Goal: Task Accomplishment & Management: Use online tool/utility

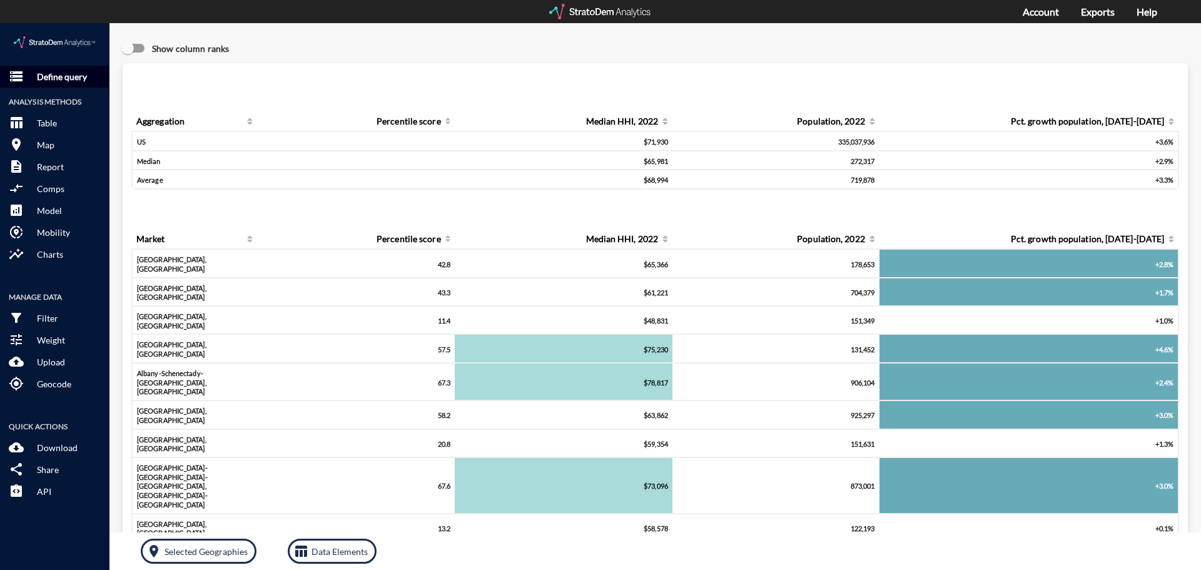
click p "Define query"
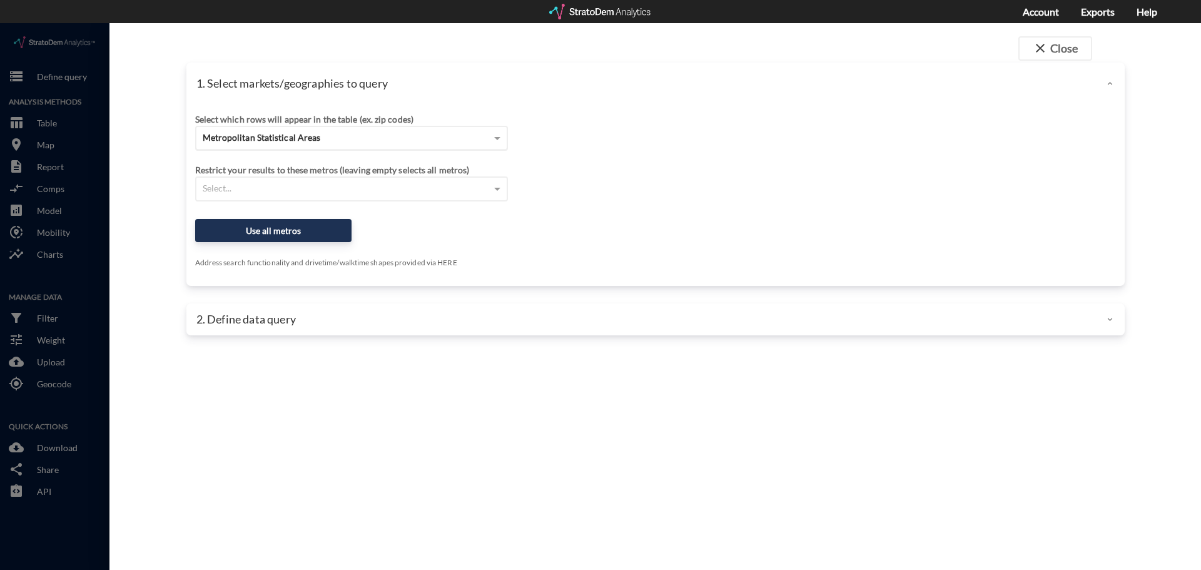
click div "Metropolitan Statistical Areas"
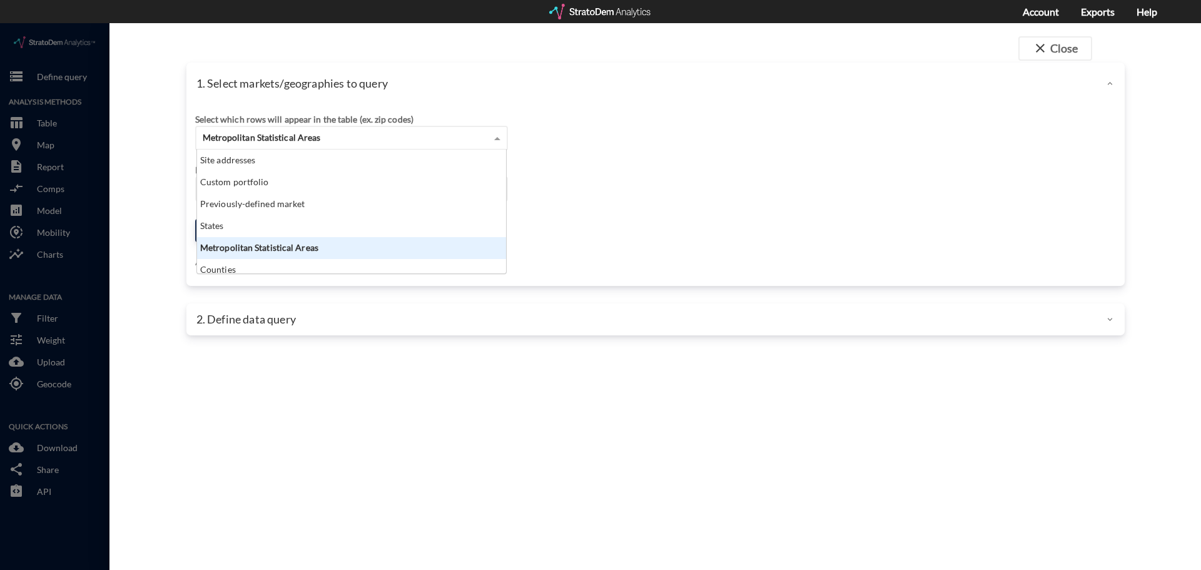
scroll to position [114, 302]
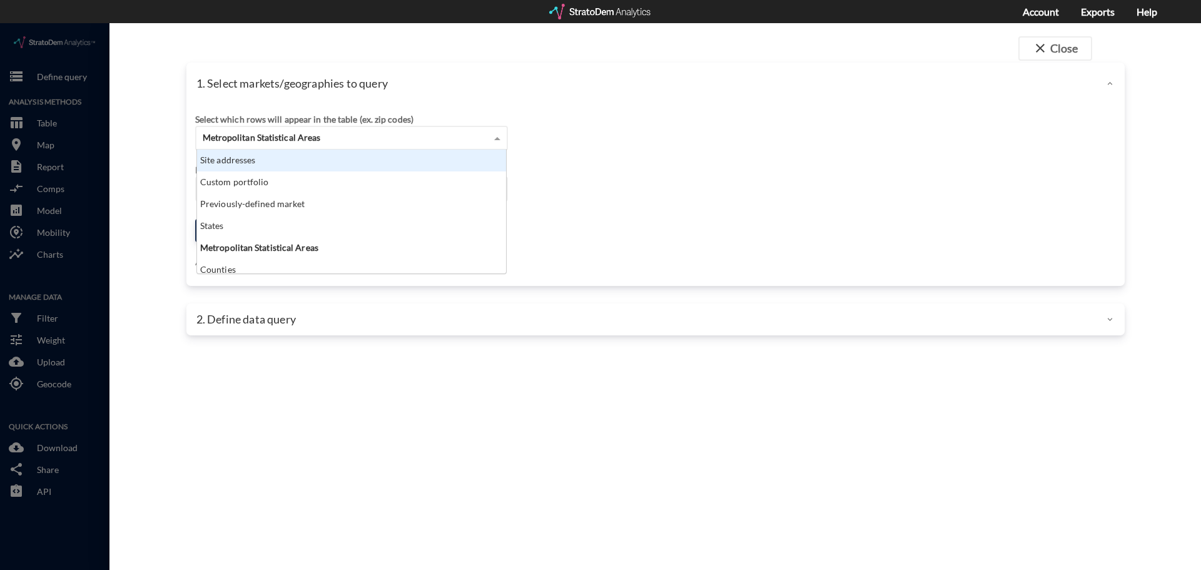
click div "Site addresses"
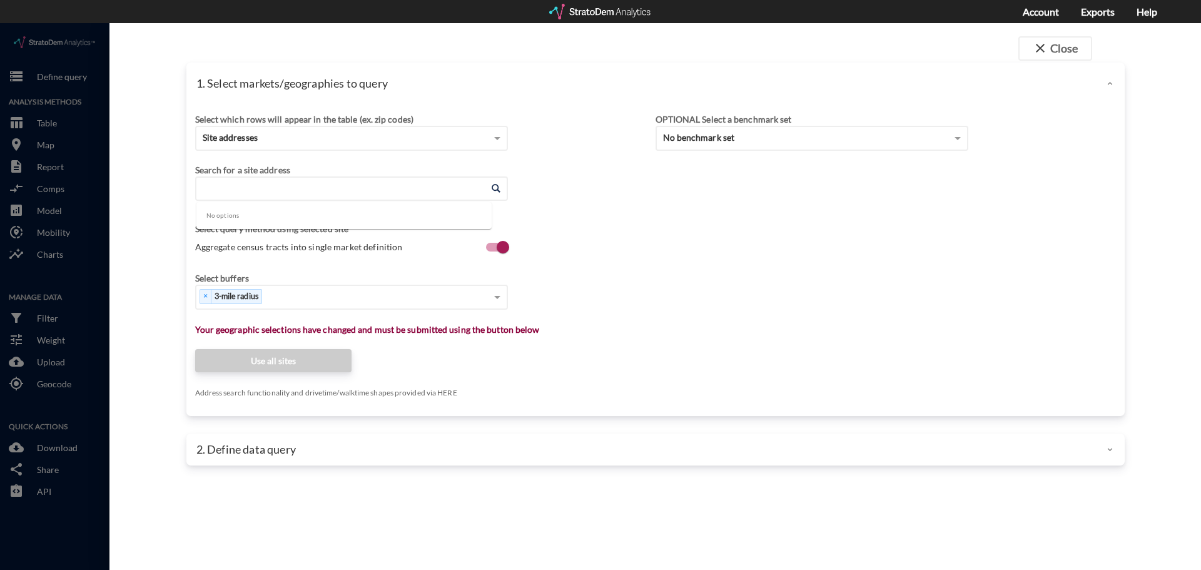
click input "Enter an address"
click li "[GEOGRAPHIC_DATA], [GEOGRAPHIC_DATA], [US_STATE]"
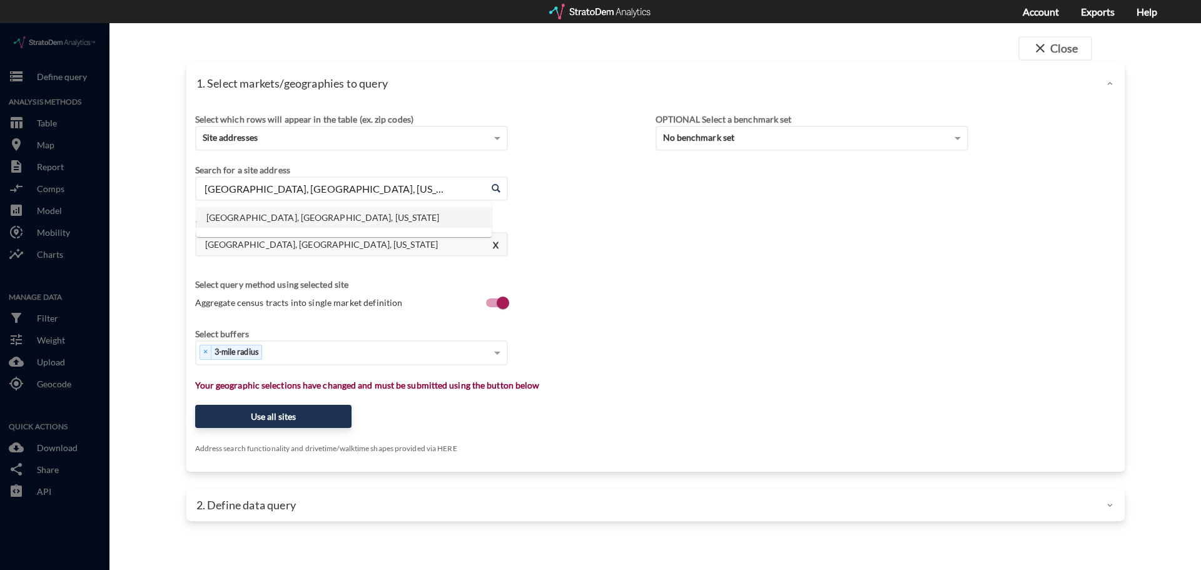
click input "[GEOGRAPHIC_DATA], [GEOGRAPHIC_DATA], [US_STATE]"
click li "31603 Farlam Farms Trl, [GEOGRAPHIC_DATA], [US_STATE]"
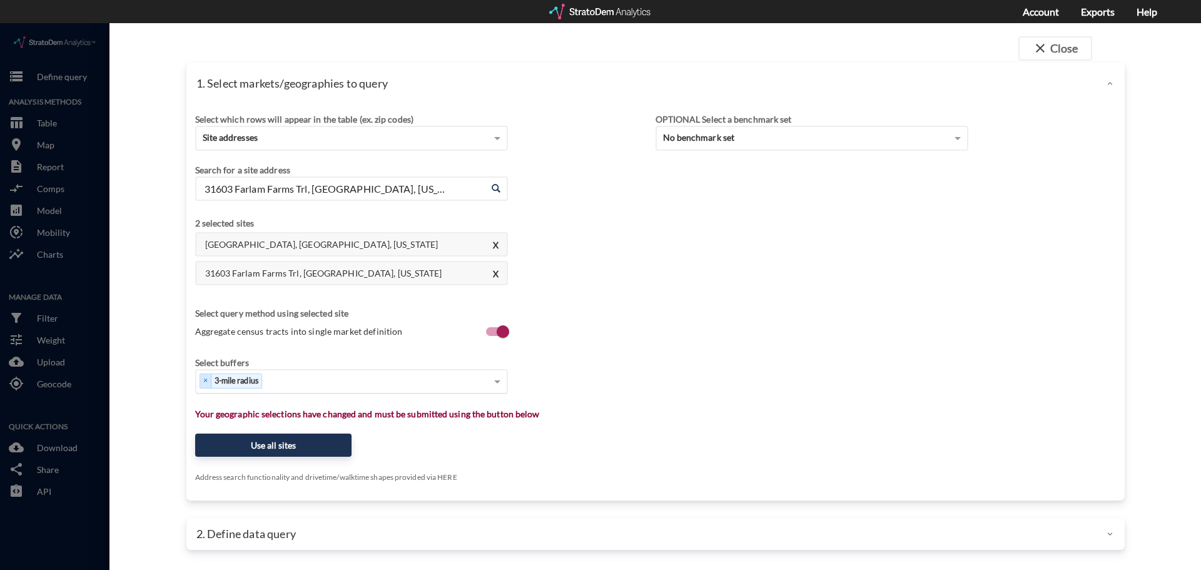
type input "31603 Farlam Farms Trl, [GEOGRAPHIC_DATA], [US_STATE]"
click div "Select..."
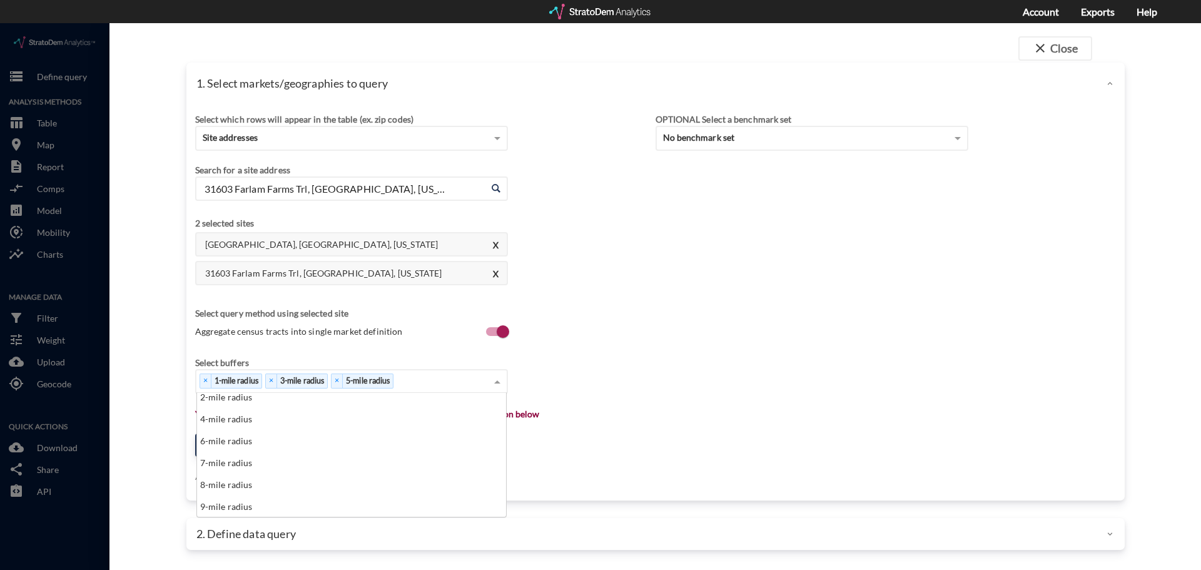
scroll to position [50, 0]
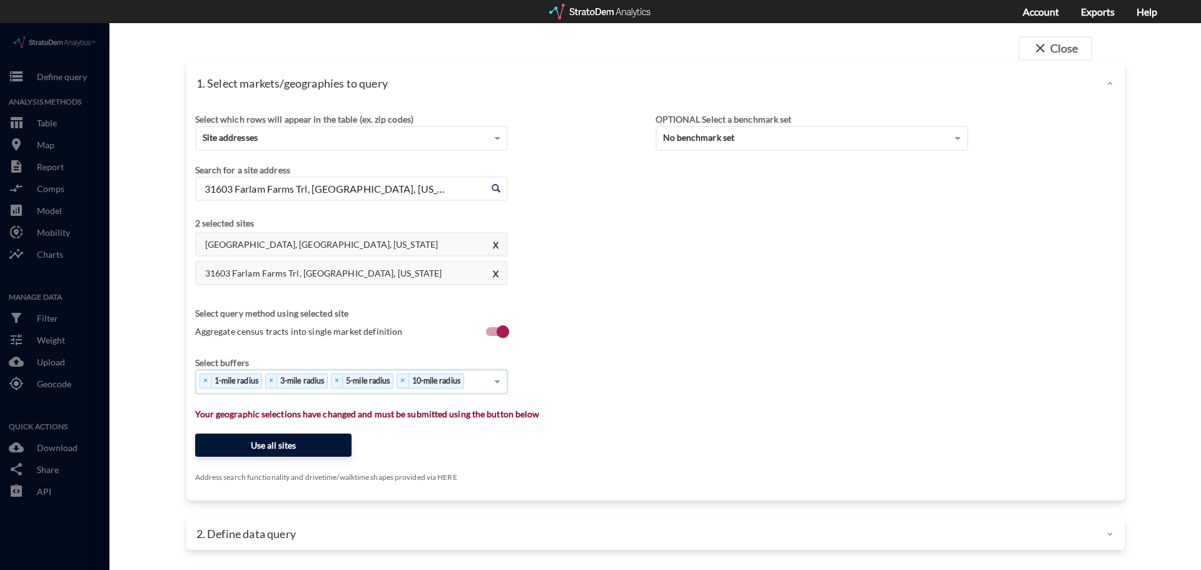
click button "Use all sites"
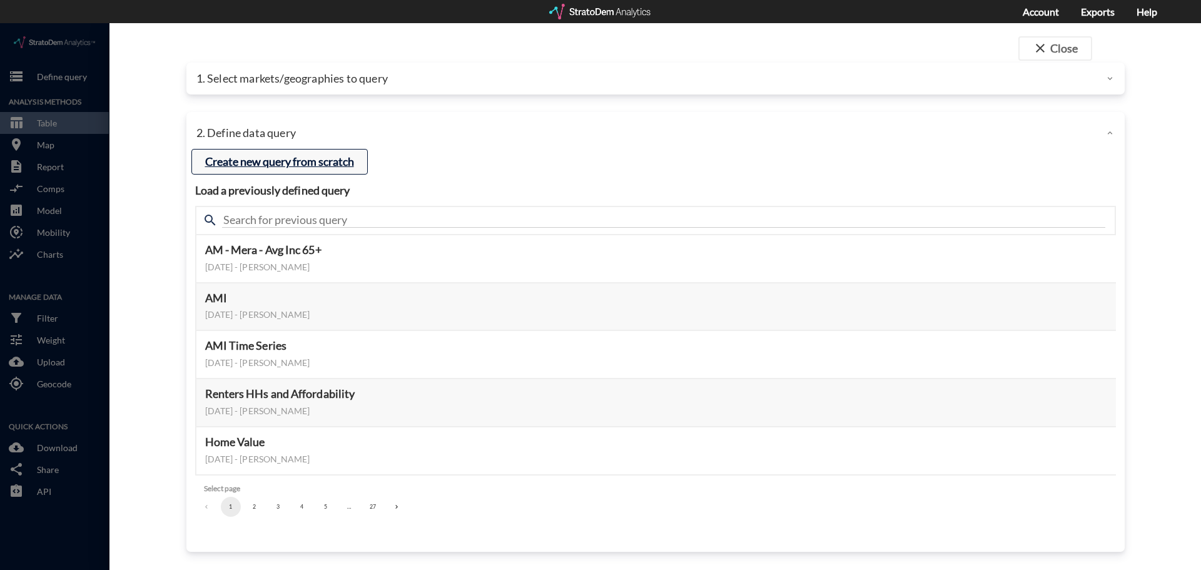
click button "Create new query from scratch"
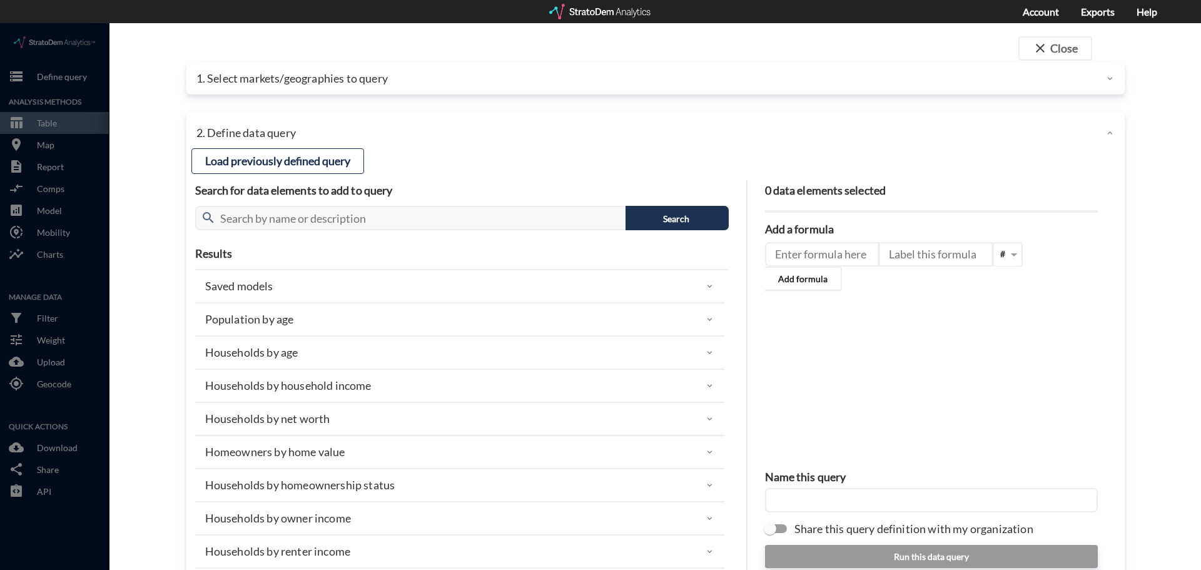
click h4 "0 data elements selected"
click input "text"
type input "rent"
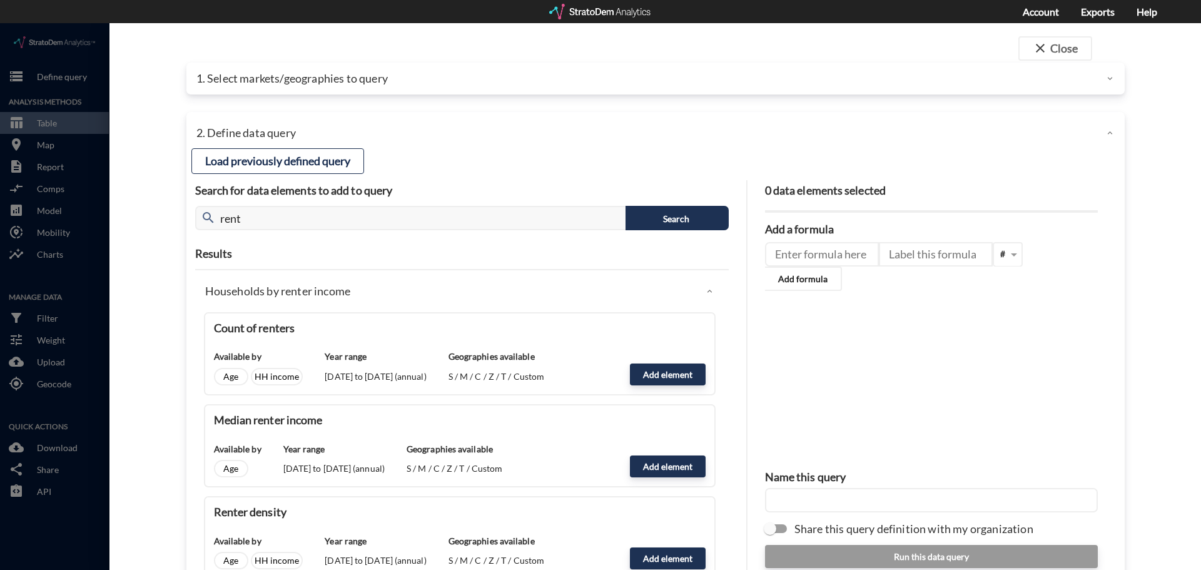
click h4 "Results"
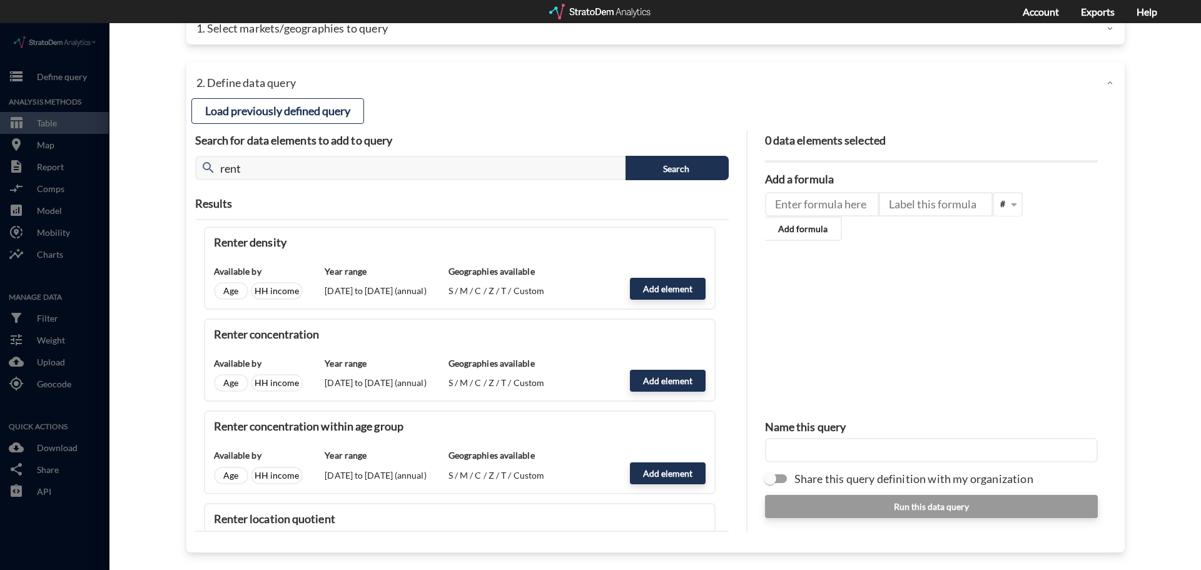
scroll to position [250, 0]
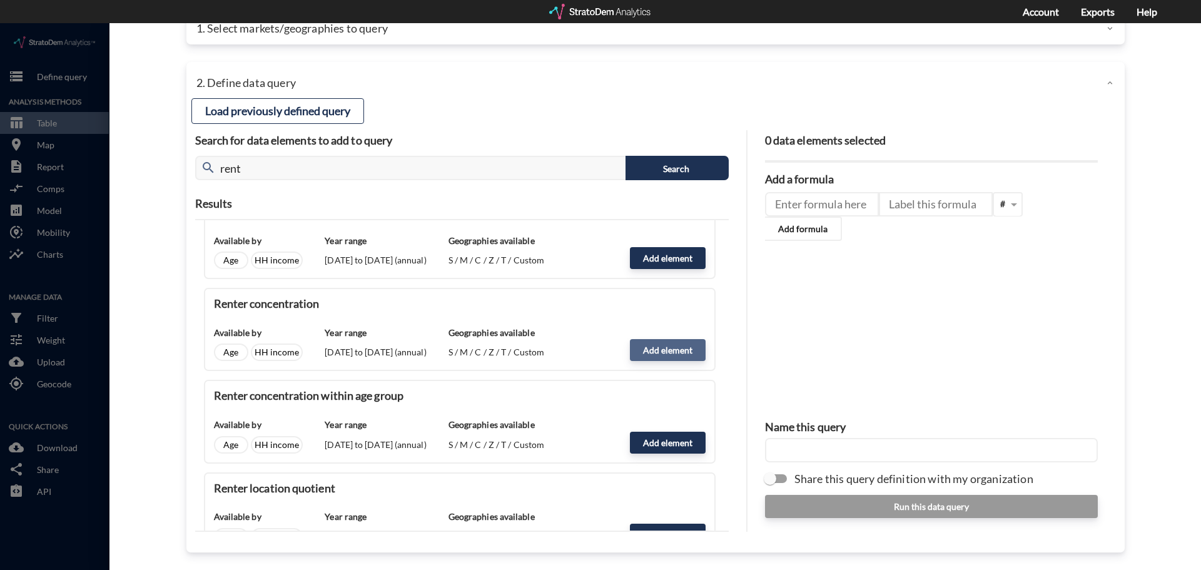
click button "Add element"
type input "RENTER_INCOME"
type input "PERCENTAGE_OF_TOTAL"
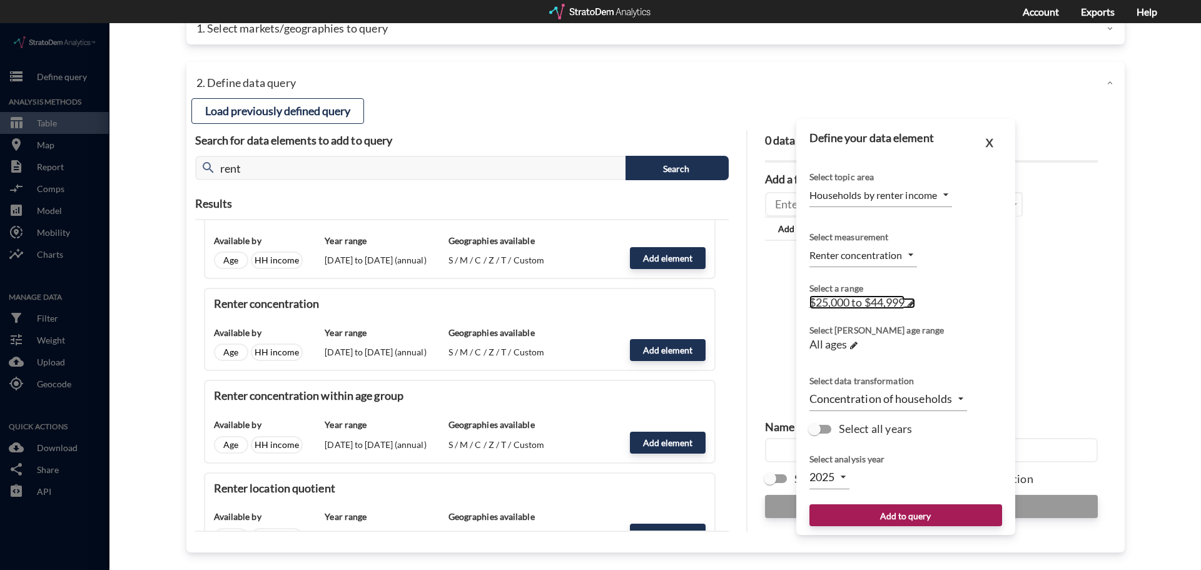
click span
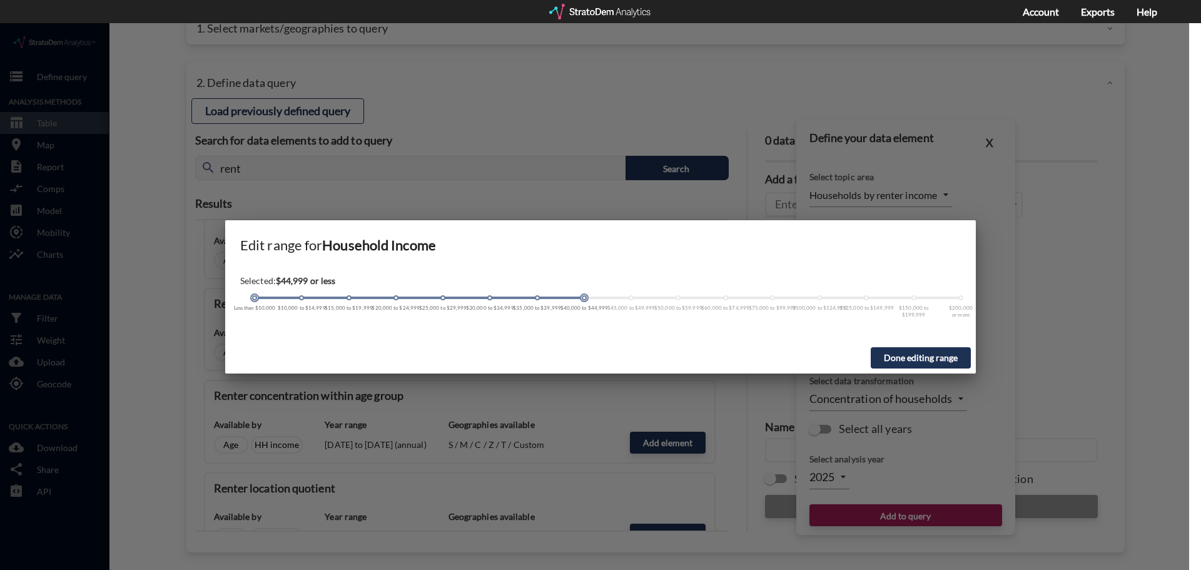
drag, startPoint x: 442, startPoint y: 275, endPoint x: 218, endPoint y: 267, distance: 223.5
click div "Edit range for Household Income Selected: $44,999 or less Less than $10,000 $10…"
drag, startPoint x: 583, startPoint y: 275, endPoint x: 986, endPoint y: 267, distance: 403.0
click div "Edit range for Household Income Selected: All incomes Less than $10,000 $10,000…"
click button "Done editing range"
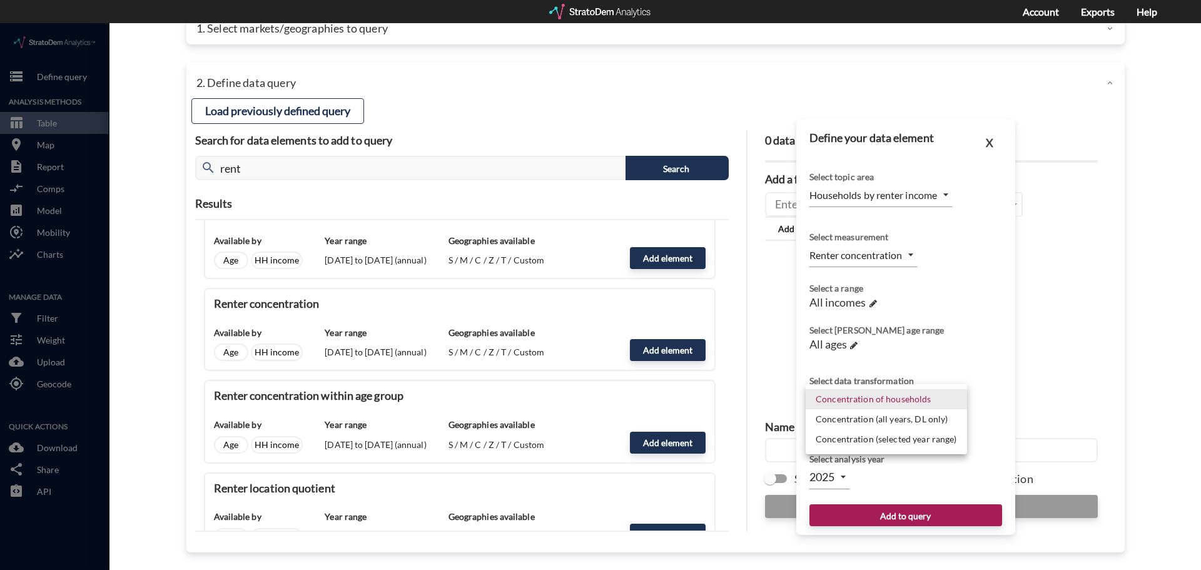
click body "/vantagepoint/us/-1 storage Define query Analysis Methods table_chart Table roo…"
click li "Concentration of households"
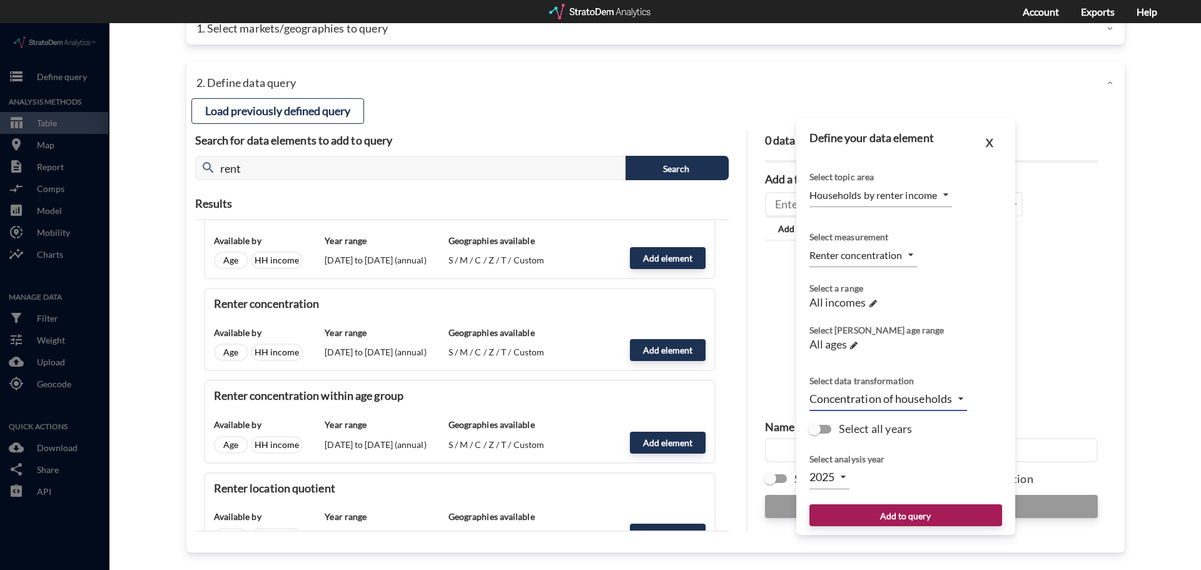
click body "/vantagepoint/us/-1 storage Define query Analysis Methods table_chart Table roo…"
click li "2025"
click body "/vantagepoint/us/-1 storage Define query Analysis Methods table_chart Table roo…"
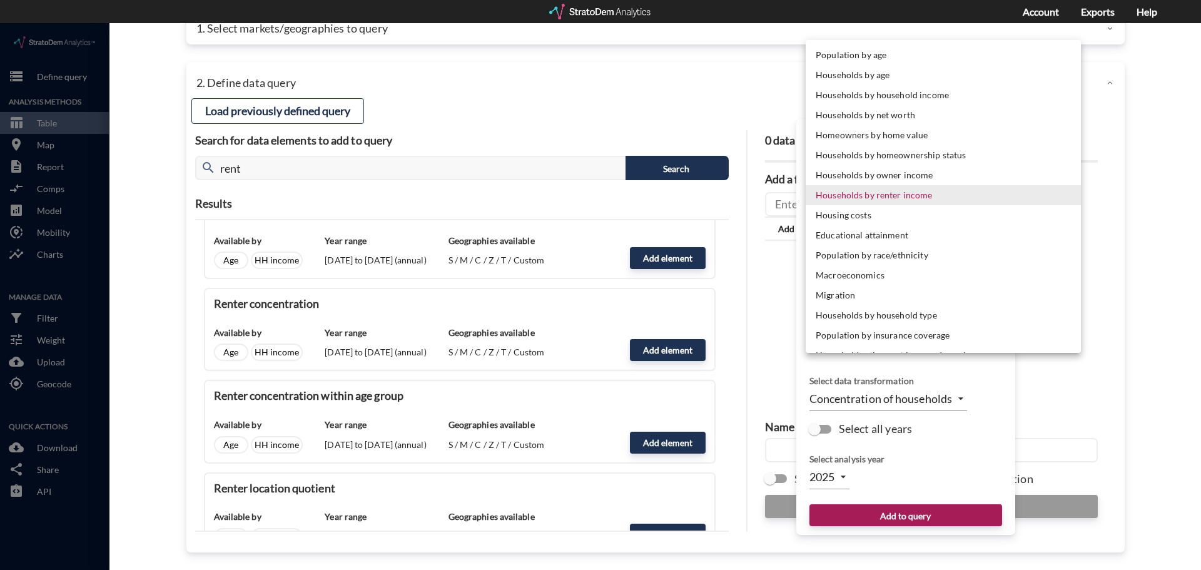
click li "Households by renter income"
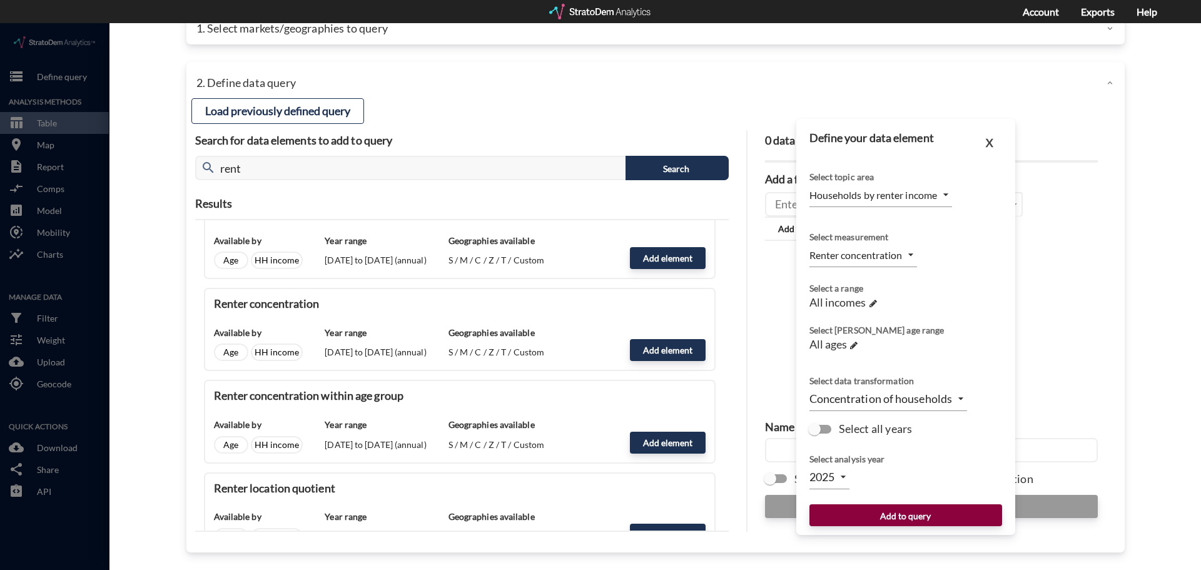
click button "Add to query"
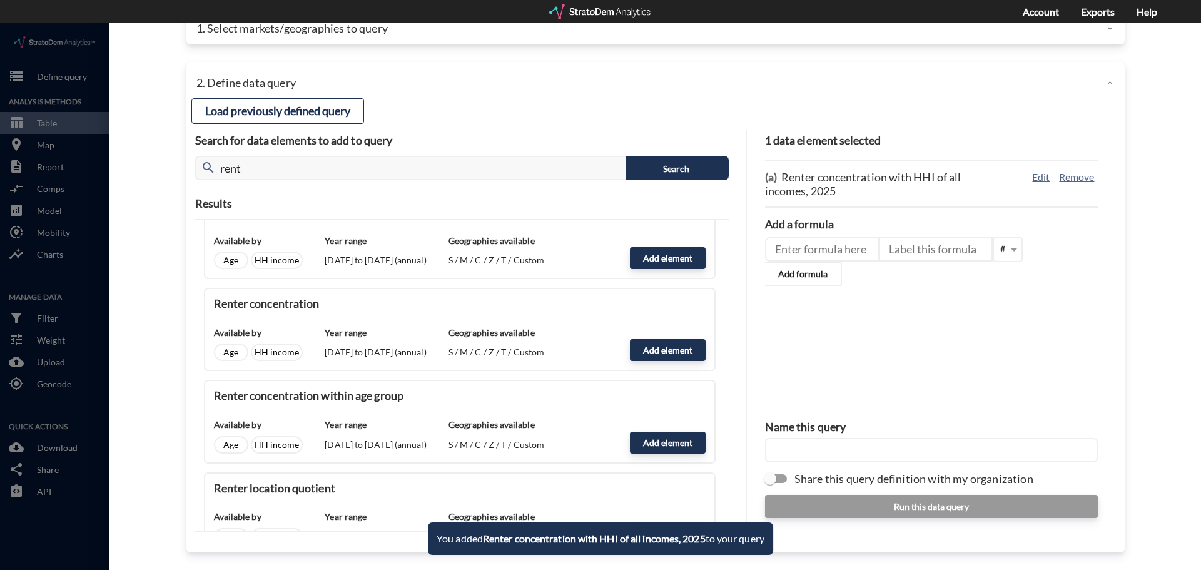
click input "text"
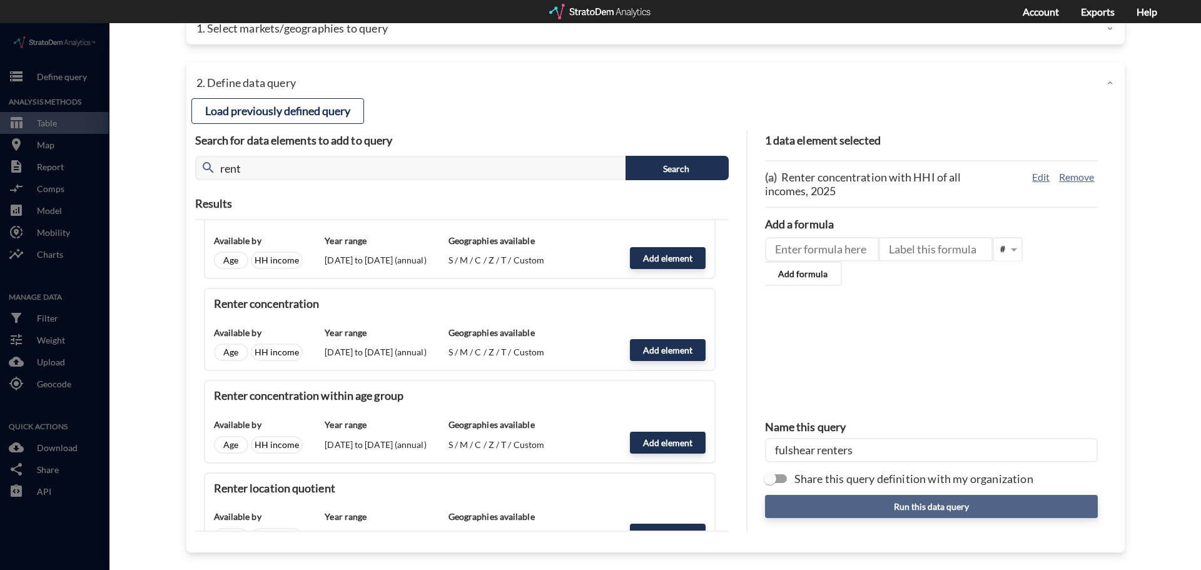
type input "fulshear renters"
click button "Run this data query"
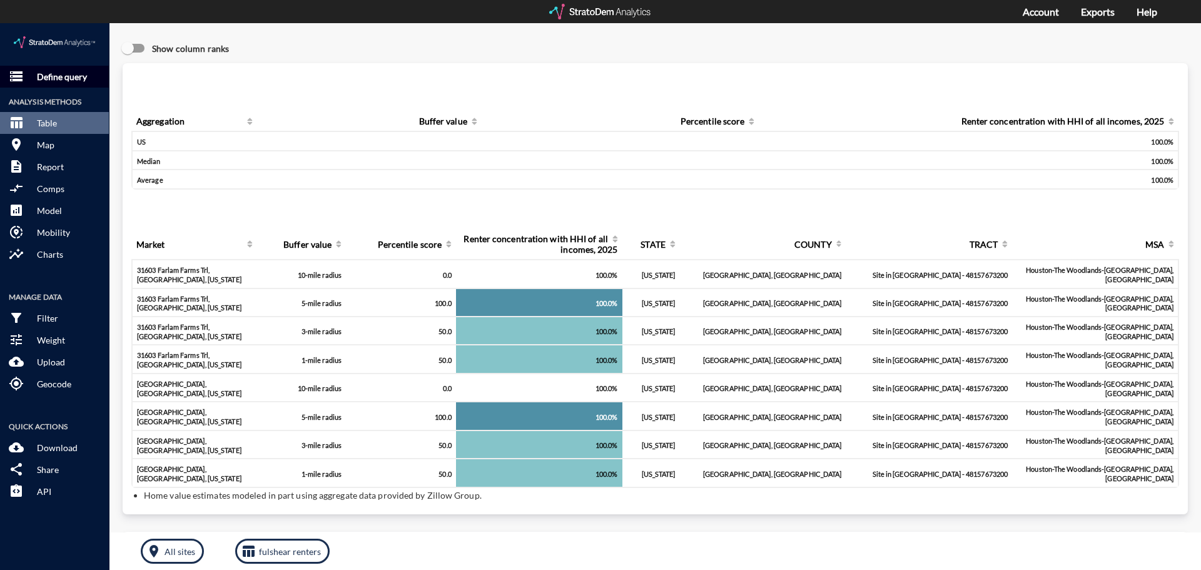
click p "Define query"
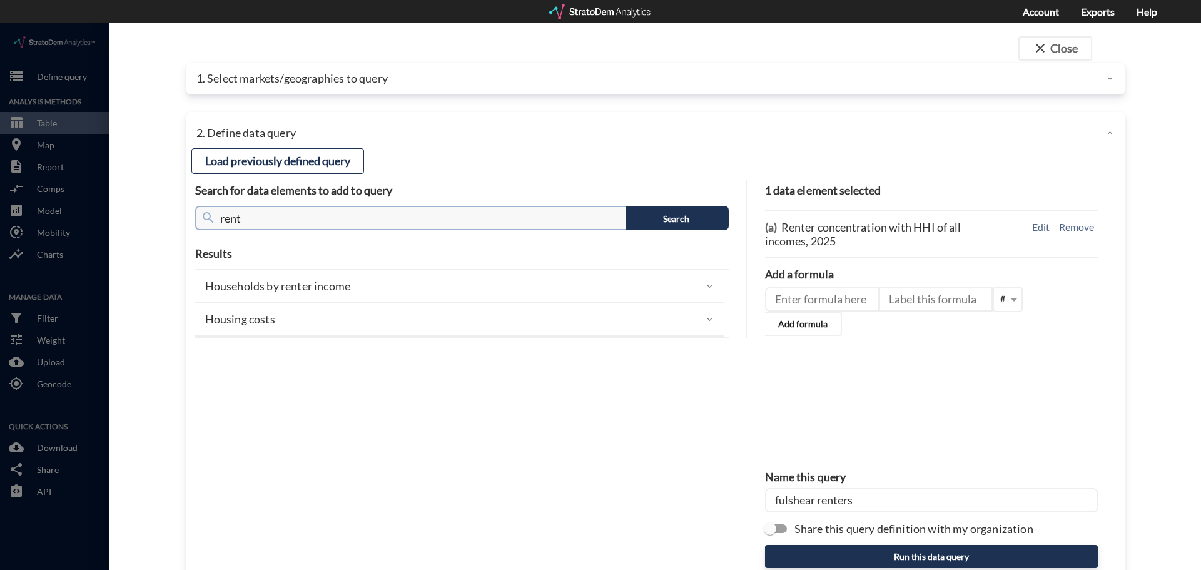
click input "rent"
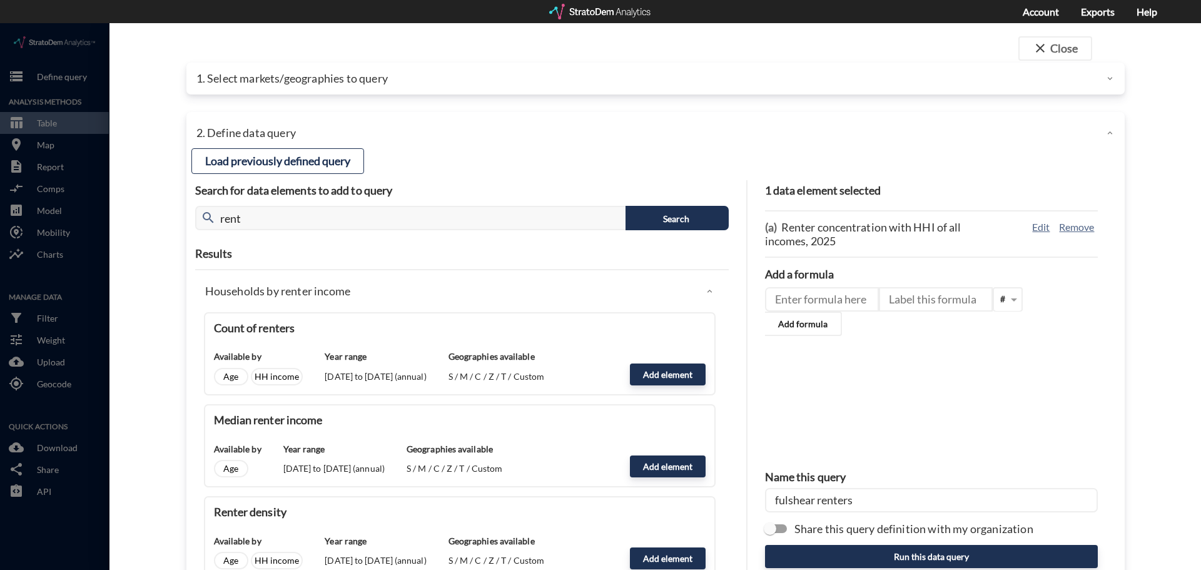
drag, startPoint x: 138, startPoint y: 295, endPoint x: 146, endPoint y: 294, distance: 8.2
click div "close Close 1. Select markets/geographies to query Select which rows will appea…"
click button "Add element"
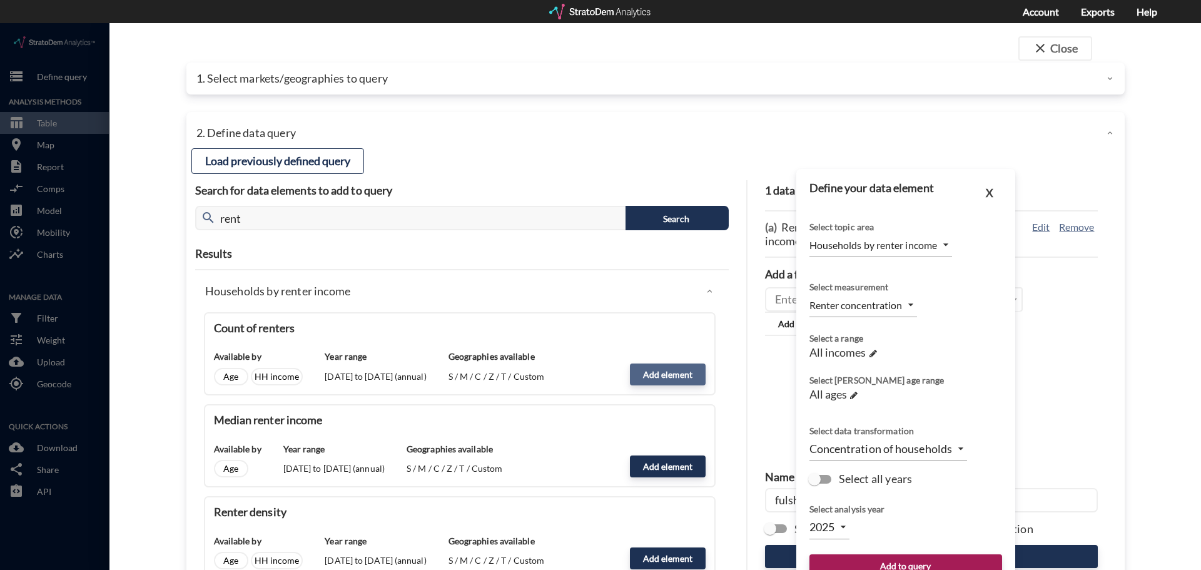
type input "COUNT"
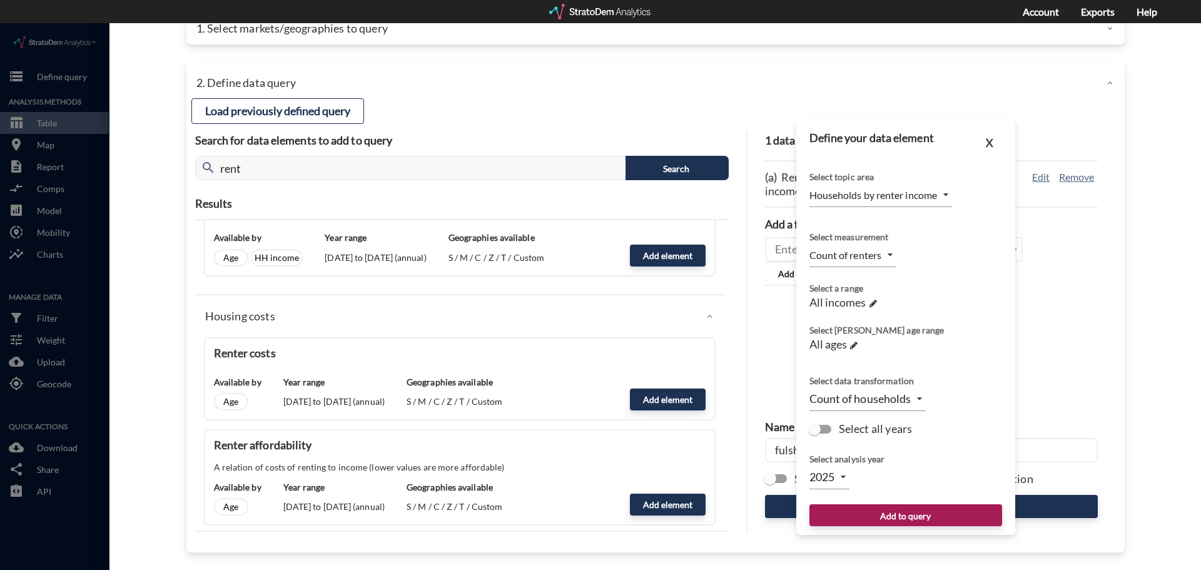
scroll to position [543, 0]
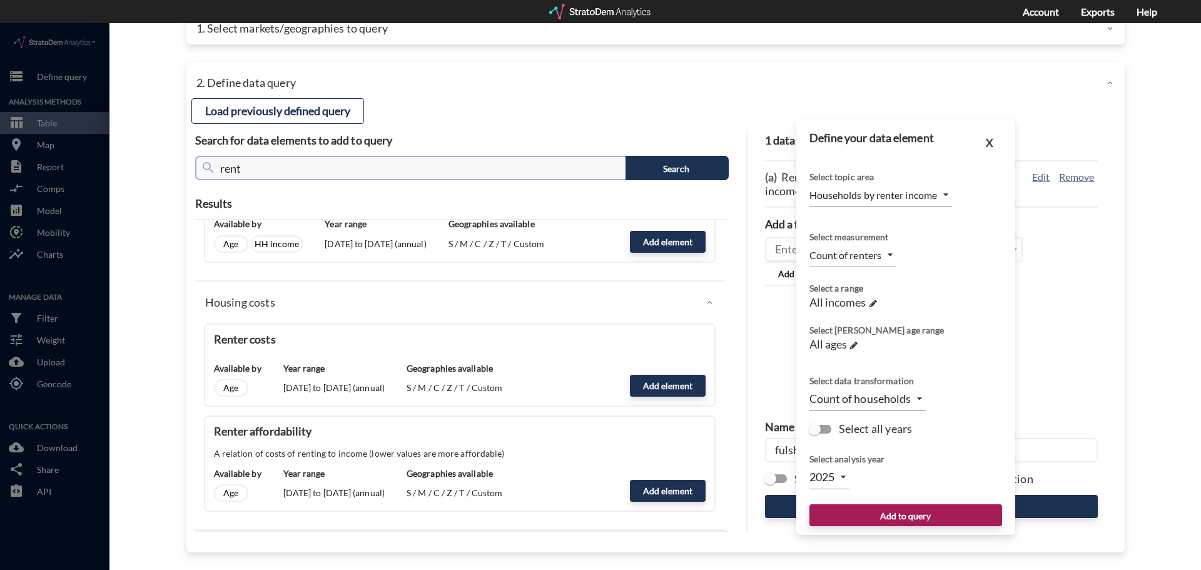
click input "rent"
type input "housing"
click button "Load previously defined query"
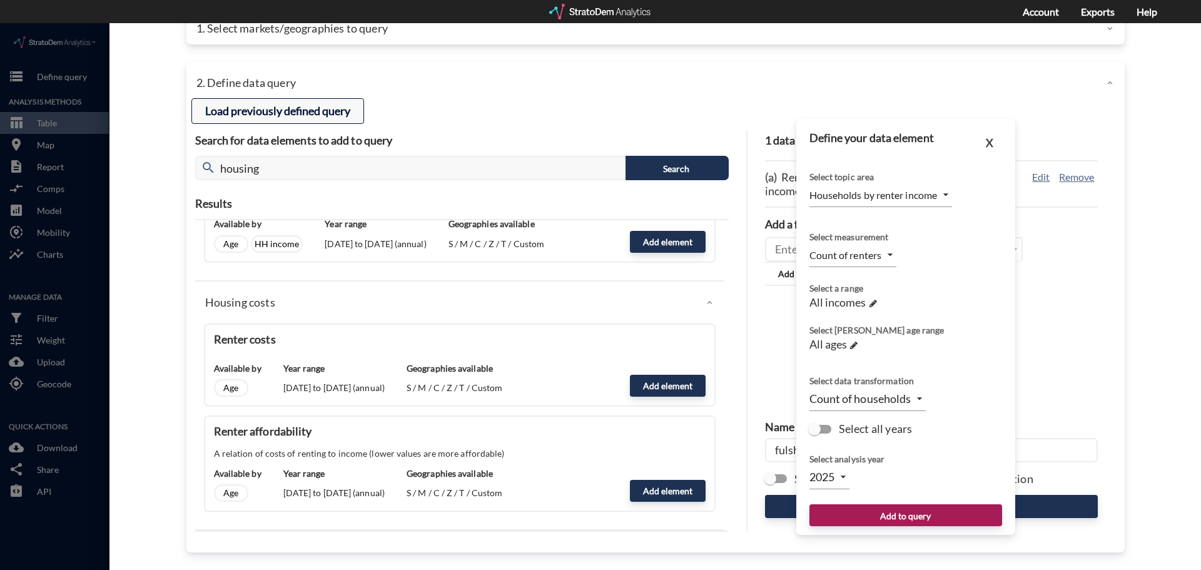
scroll to position [0, 0]
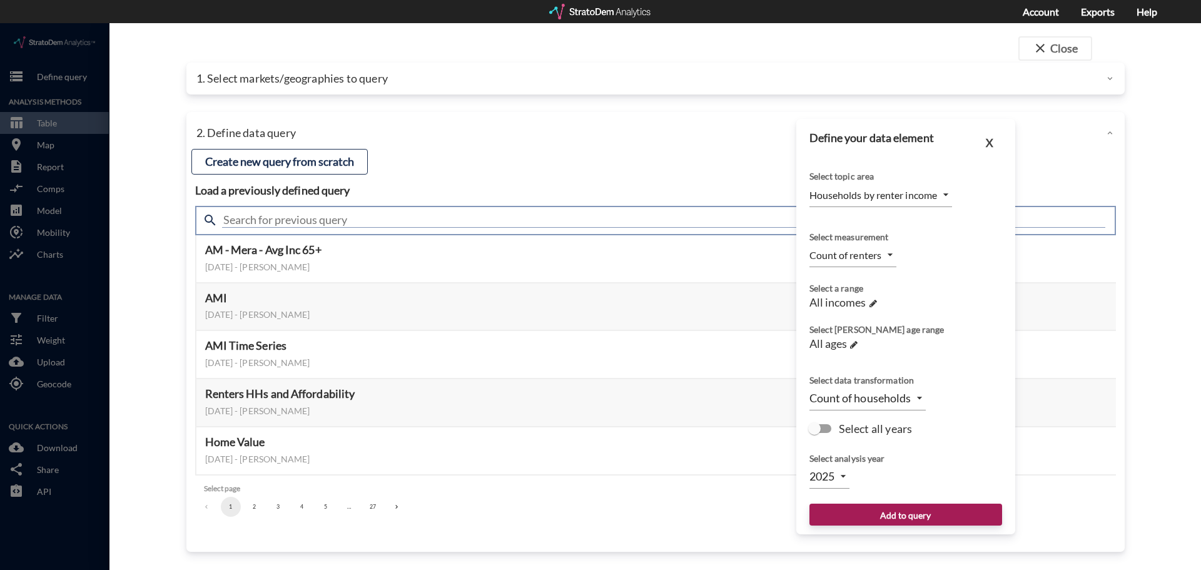
click input "text"
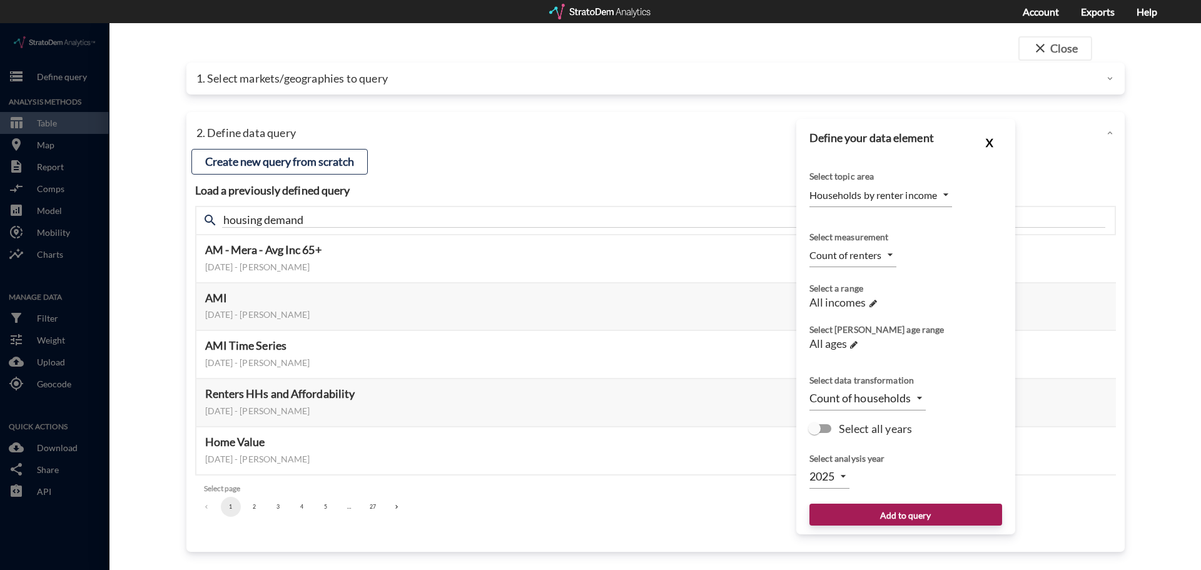
click button "X"
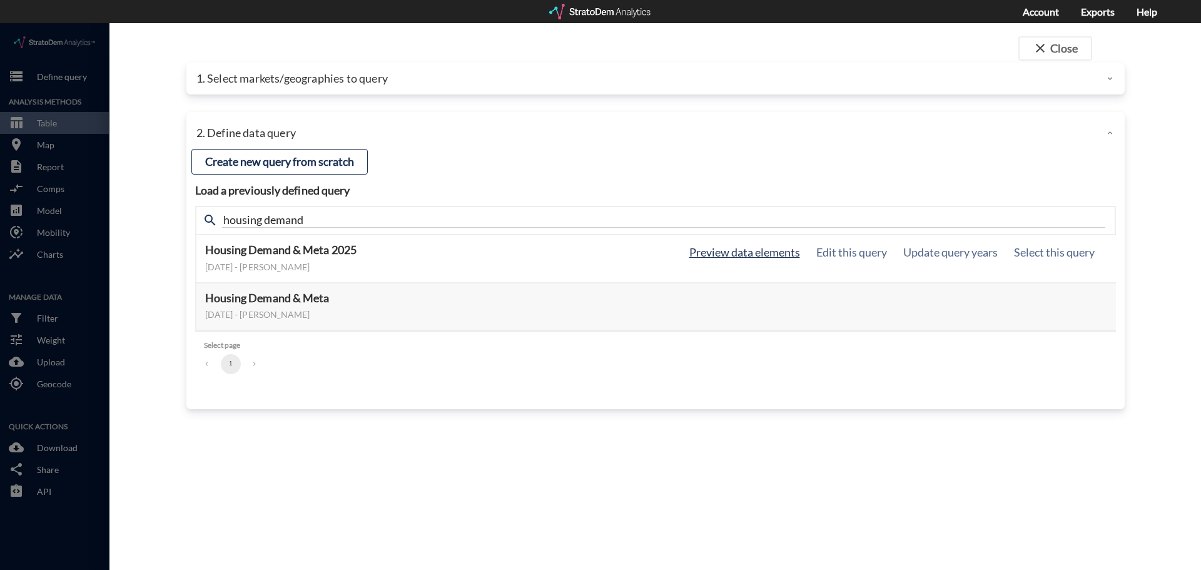
click button "Preview data elements"
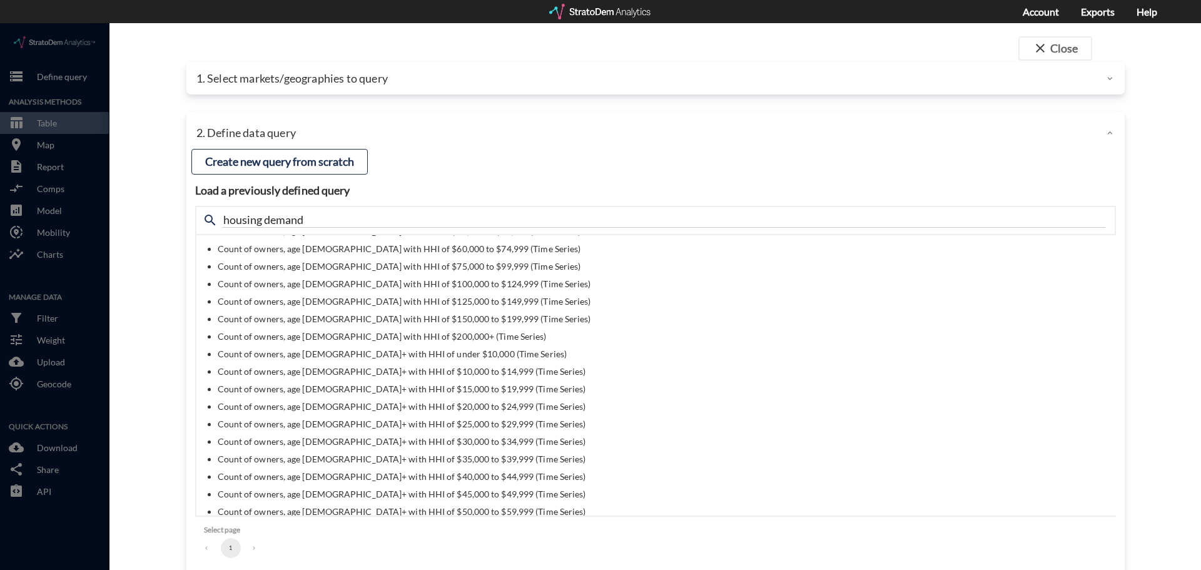
scroll to position [8010, 0]
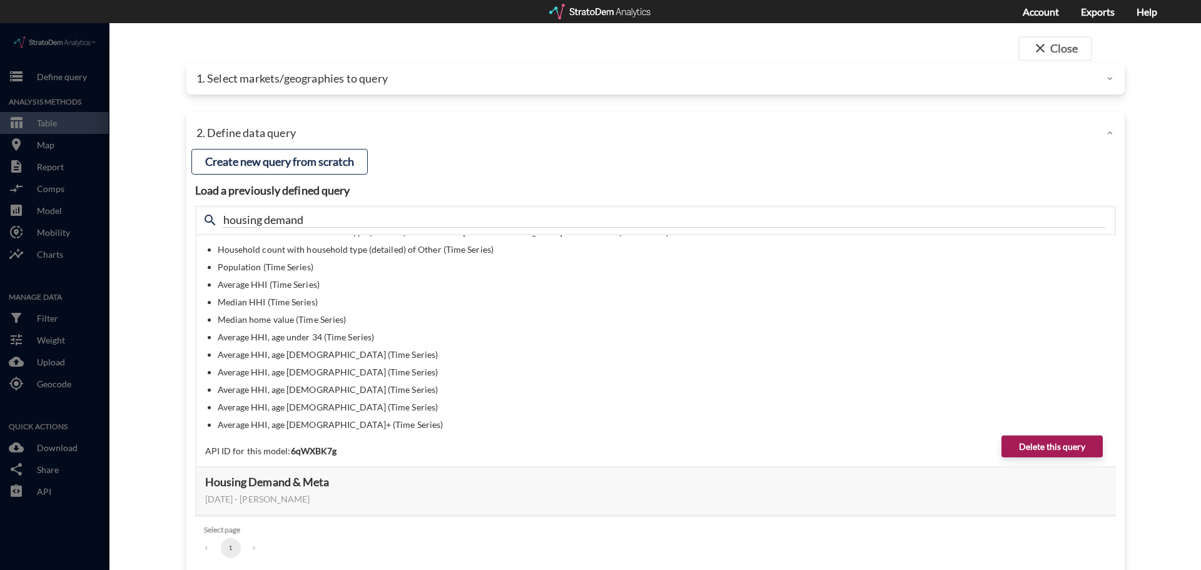
drag, startPoint x: 754, startPoint y: 350, endPoint x: 746, endPoint y: 467, distance: 117.3
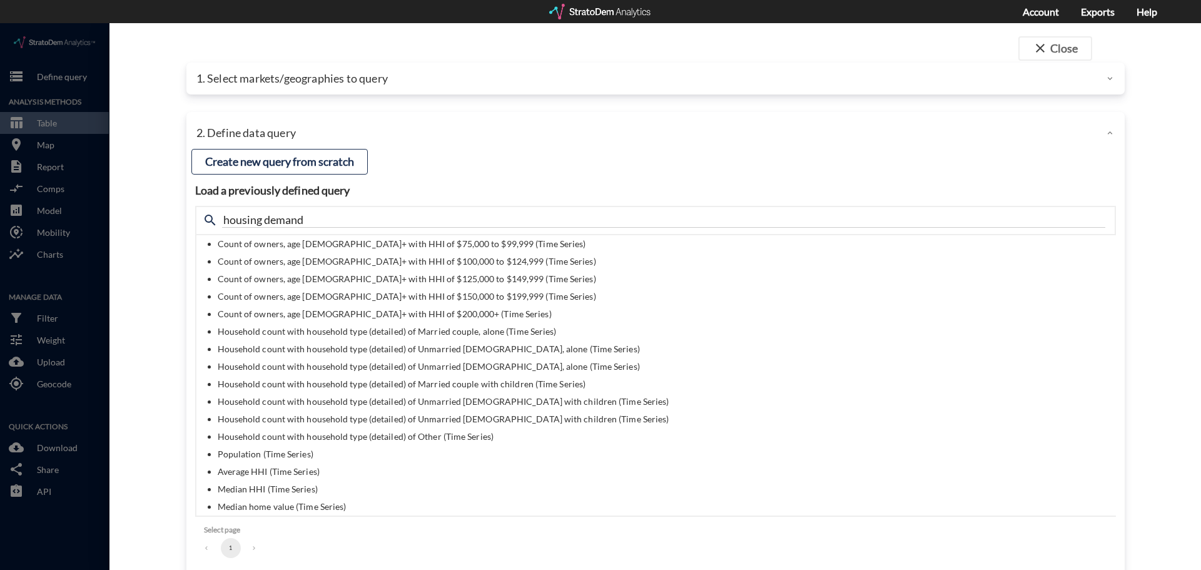
scroll to position [7823, 0]
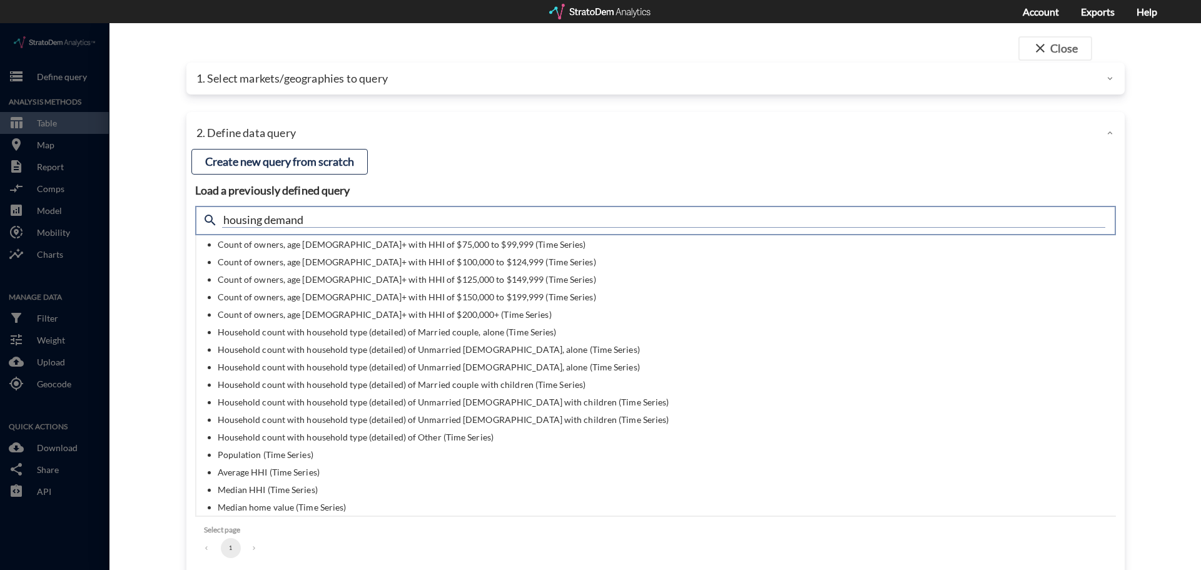
click input "housing demand"
type input "count"
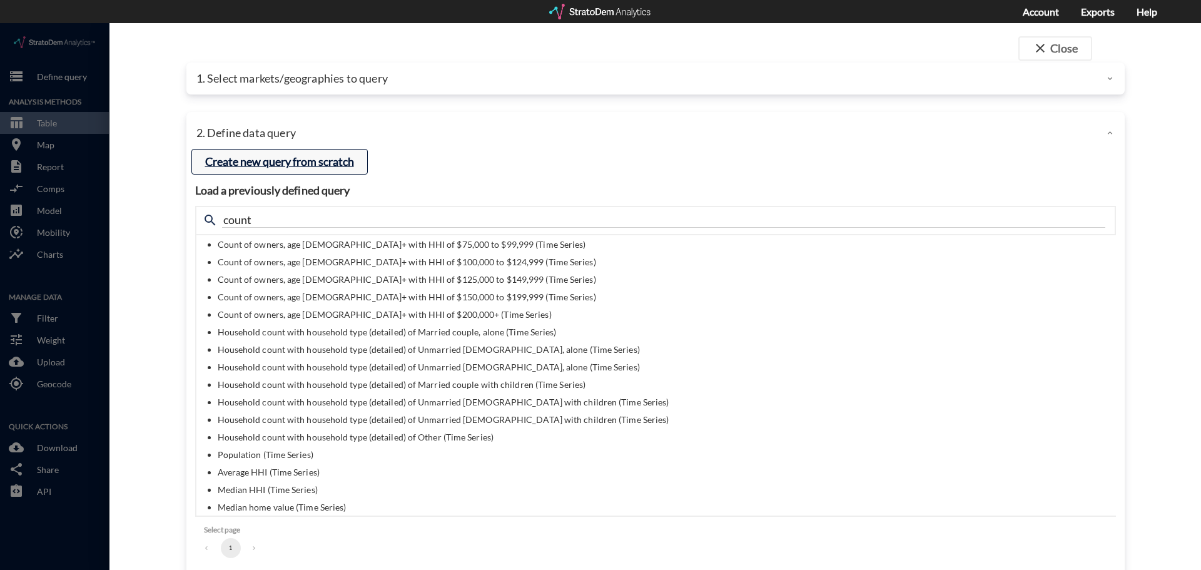
click button "Create new query from scratch"
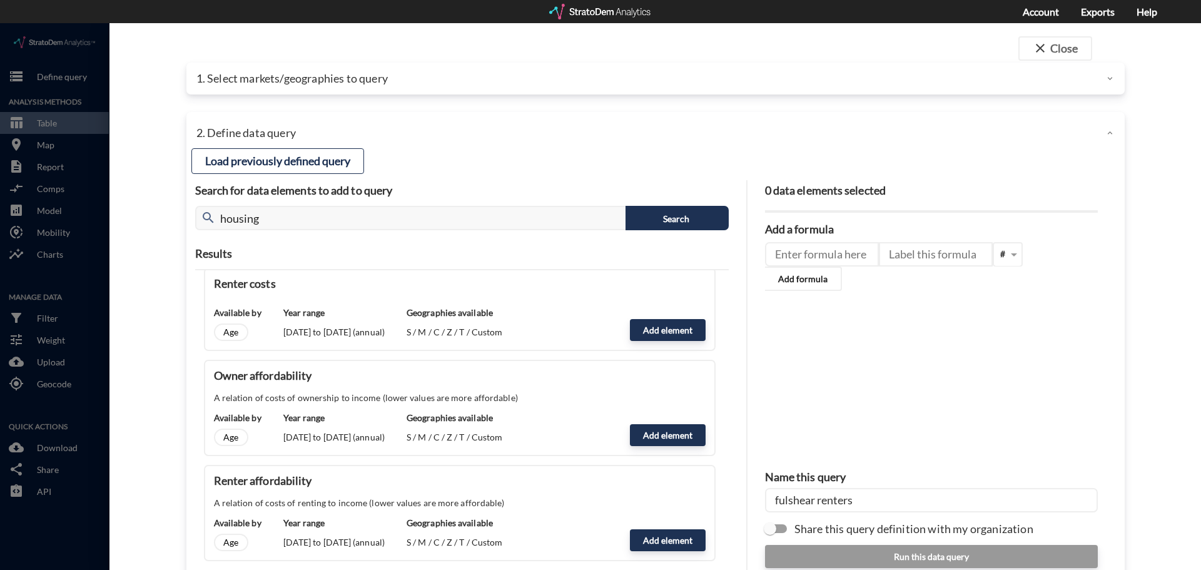
scroll to position [0, 0]
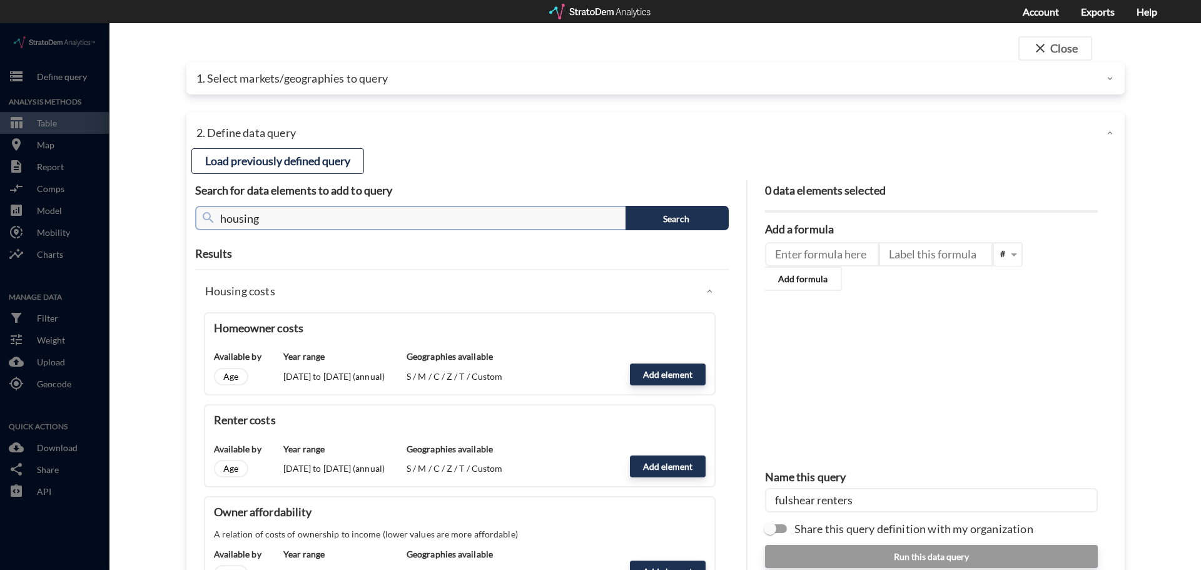
click input "housing"
type input "count of renters"
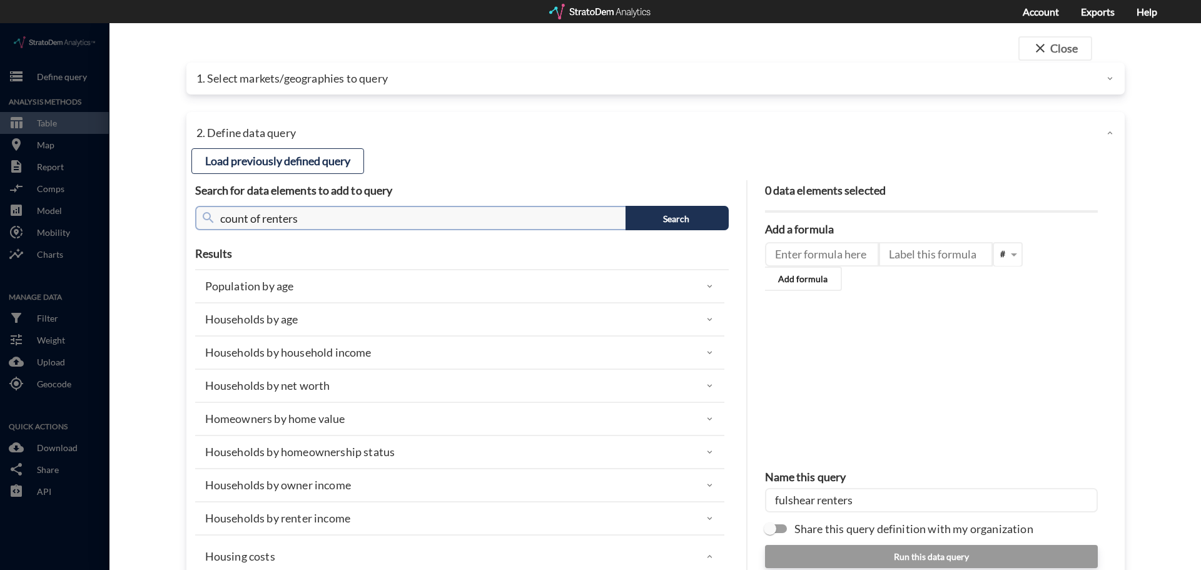
scroll to position [50, 0]
